Goal: Browse casually

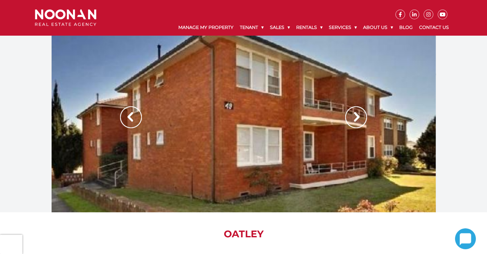
click at [353, 116] on img at bounding box center [357, 117] width 22 height 22
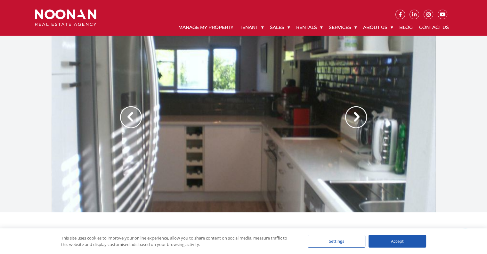
click at [356, 116] on img at bounding box center [357, 117] width 22 height 22
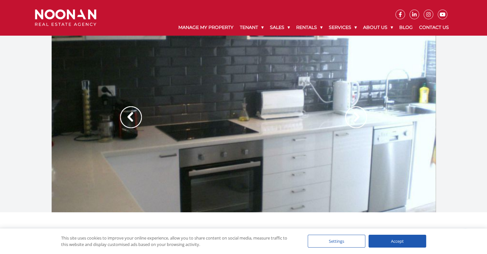
click at [356, 116] on img at bounding box center [357, 117] width 22 height 22
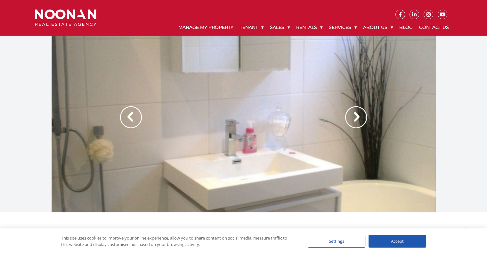
click at [356, 116] on img at bounding box center [357, 117] width 22 height 22
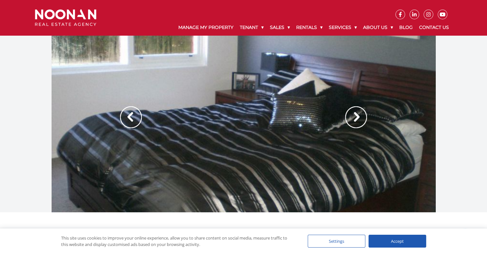
click at [356, 116] on img at bounding box center [357, 117] width 22 height 22
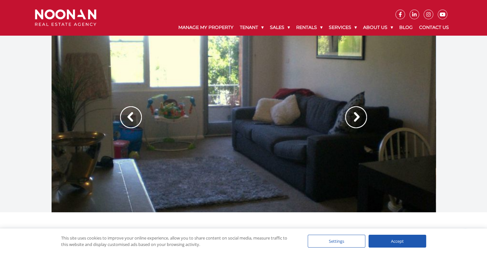
click at [356, 116] on img at bounding box center [357, 117] width 22 height 22
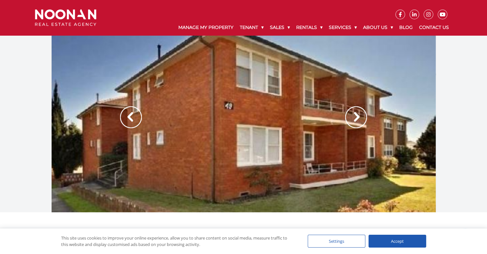
click at [356, 116] on img at bounding box center [357, 117] width 22 height 22
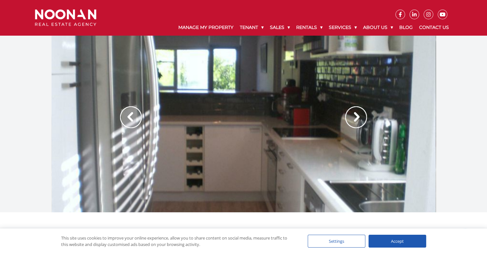
click at [356, 116] on img at bounding box center [357, 117] width 22 height 22
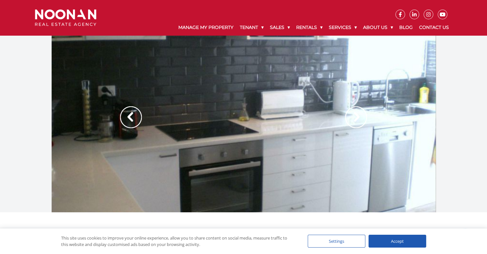
click at [356, 116] on img at bounding box center [357, 117] width 22 height 22
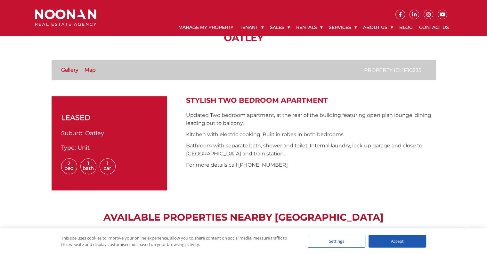
scroll to position [256, 0]
